Goal: Task Accomplishment & Management: Use online tool/utility

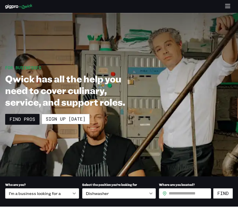
click at [74, 195] on body "**********" at bounding box center [119, 105] width 238 height 211
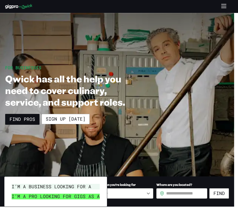
click at [73, 196] on li "I’m a pro looking for Gigs as a" at bounding box center [56, 197] width 92 height 10
type input "***"
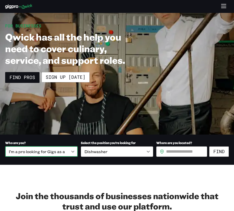
scroll to position [52, 0]
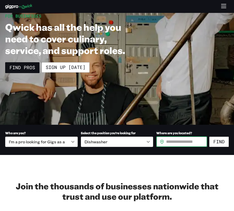
click at [184, 139] on input "Where are you located?" at bounding box center [186, 142] width 41 height 10
type input "*****"
click at [216, 144] on button "Find" at bounding box center [219, 142] width 20 height 10
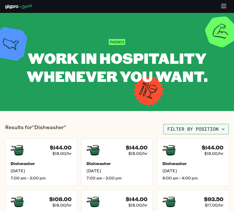
click at [224, 128] on icon "button" at bounding box center [223, 129] width 5 height 5
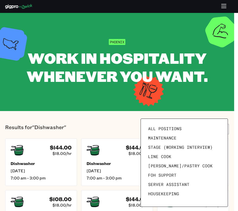
click at [224, 128] on div "All Positions Maintenance Stage (working interview) Line Cook [PERSON_NAME]/Pas…" at bounding box center [184, 163] width 87 height 88
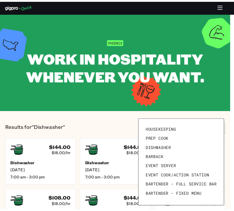
scroll to position [71, 0]
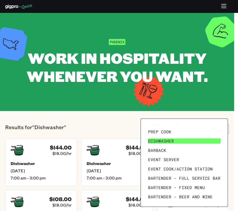
click at [169, 140] on span "Dishwasher" at bounding box center [161, 141] width 26 height 5
click at [170, 138] on link "Dishwasher" at bounding box center [184, 141] width 77 height 9
click at [165, 141] on span "Dishwasher" at bounding box center [161, 141] width 26 height 5
click at [192, 142] on link "Dishwasher" at bounding box center [184, 141] width 77 height 9
click at [146, 137] on link "Dishwasher" at bounding box center [184, 141] width 77 height 9
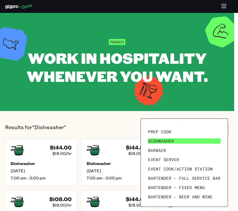
click at [190, 140] on link "Dishwasher" at bounding box center [184, 141] width 77 height 9
click at [225, 6] on div at bounding box center [119, 105] width 238 height 211
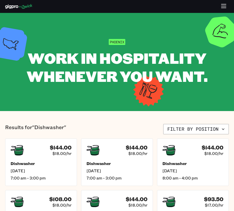
click at [225, 6] on icon "button" at bounding box center [224, 6] width 5 height 0
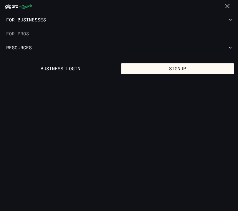
click at [16, 35] on link "For Pros" at bounding box center [119, 34] width 238 height 14
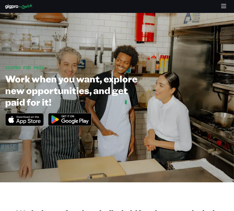
click at [75, 122] on img at bounding box center [70, 119] width 50 height 19
